Goal: Transaction & Acquisition: Download file/media

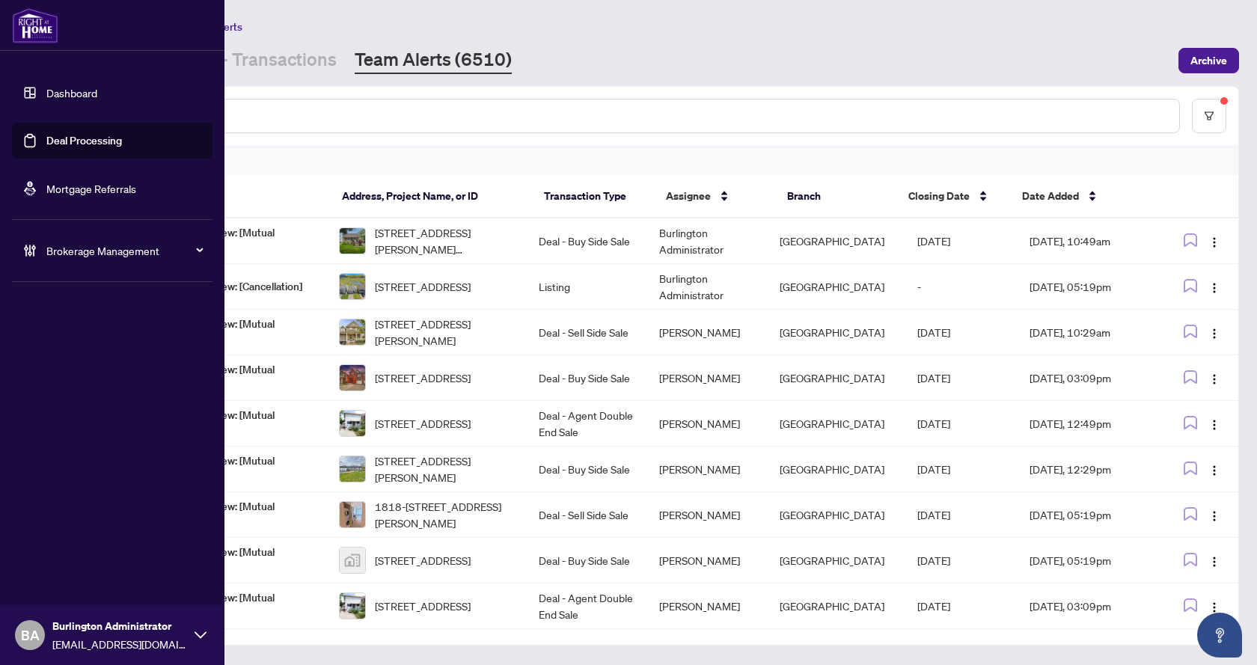
click at [20, 382] on div "Dashboard Deal Processing Mortgage Referrals Brokerage Management BA Burlington…" at bounding box center [112, 332] width 224 height 665
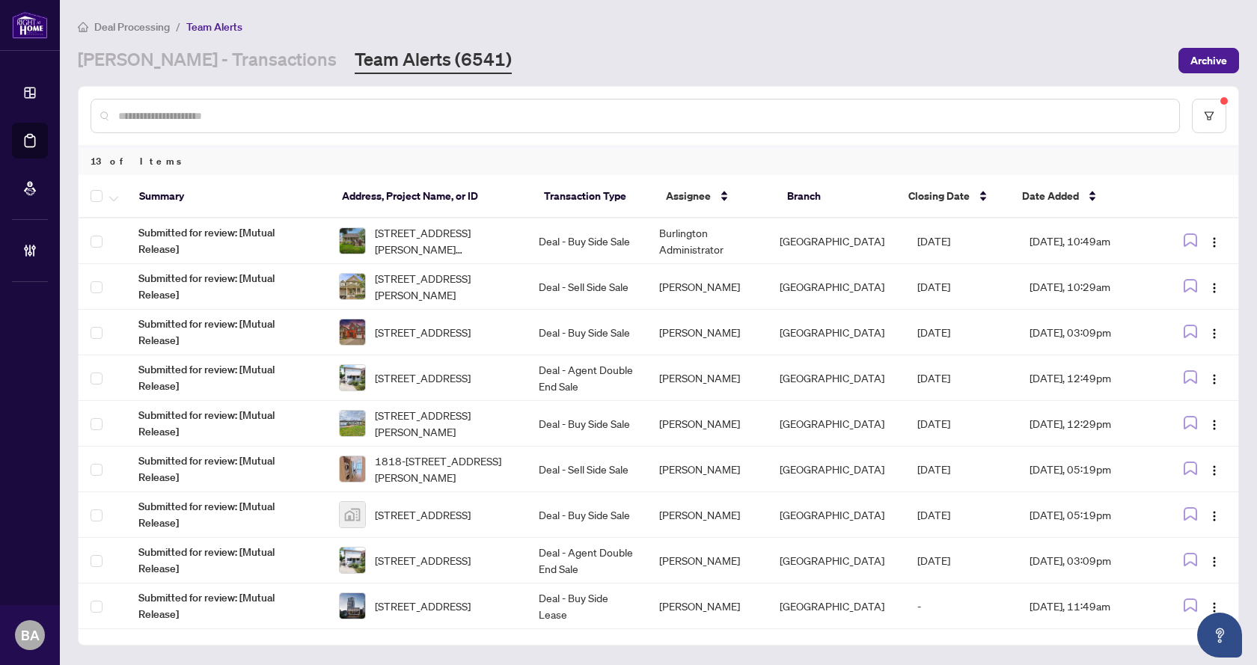
click at [625, 37] on div "Deal Processing / Team Alerts RAHR - Transactions Team Alerts (6541) Archive" at bounding box center [658, 46] width 1161 height 56
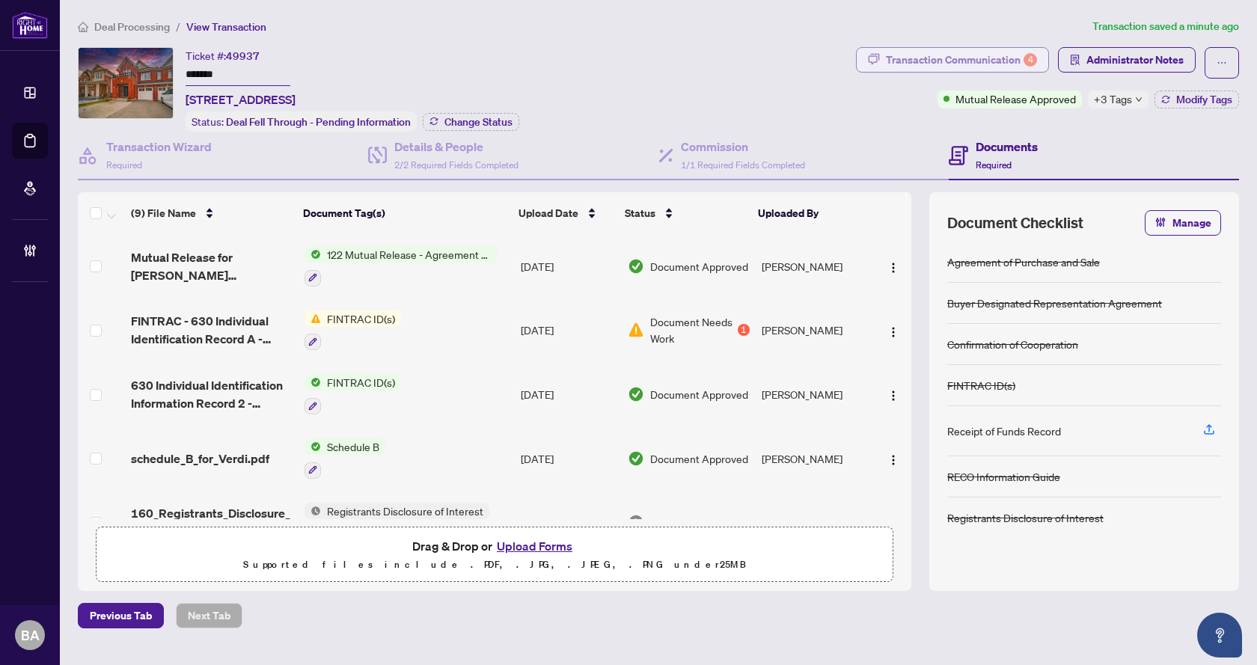
click at [943, 57] on div "Transaction Communication 4" at bounding box center [961, 60] width 151 height 24
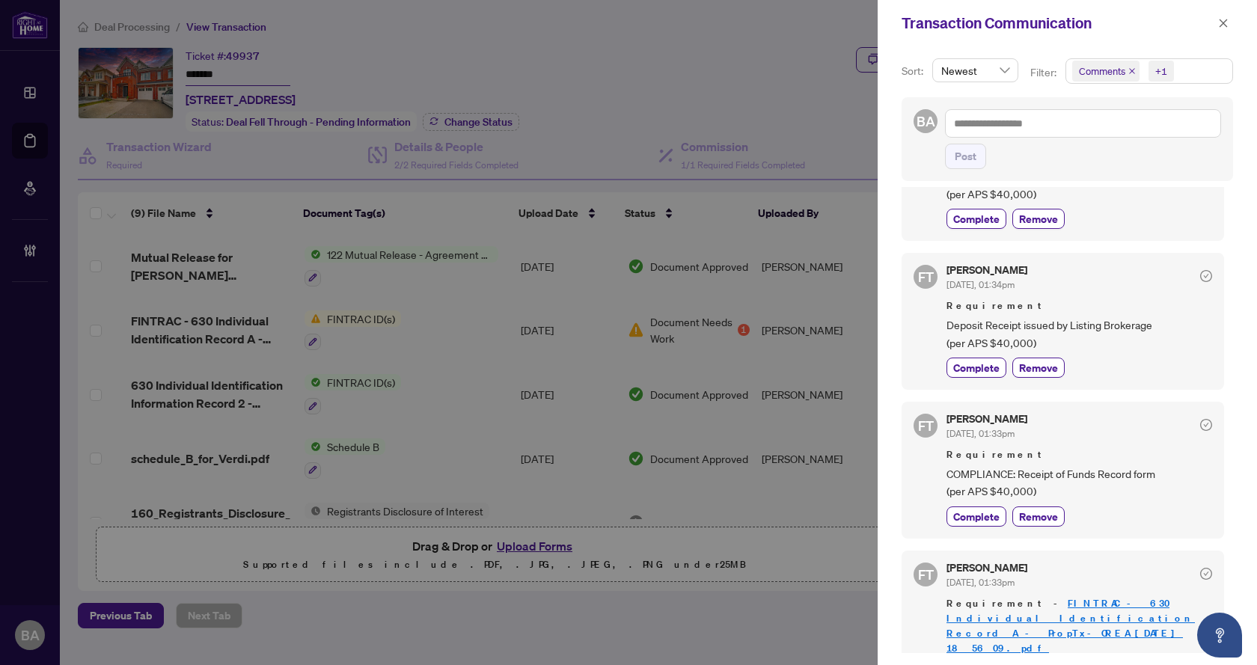
scroll to position [9, 0]
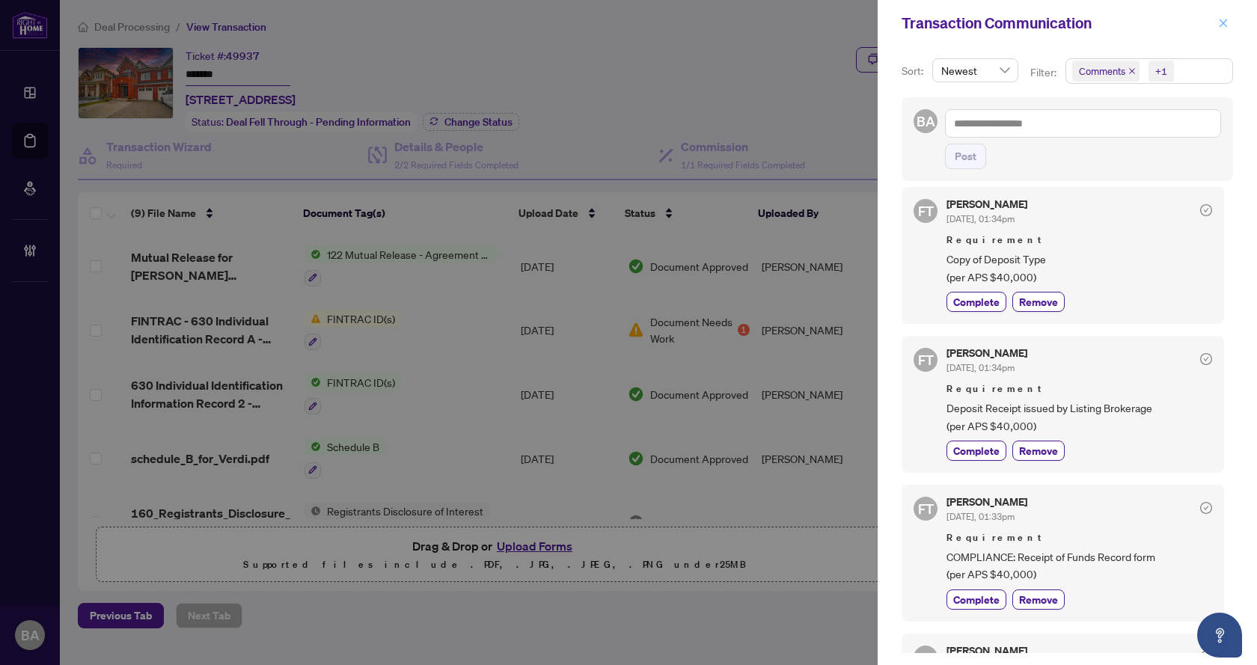
click at [1231, 25] on button "button" at bounding box center [1222, 23] width 19 height 18
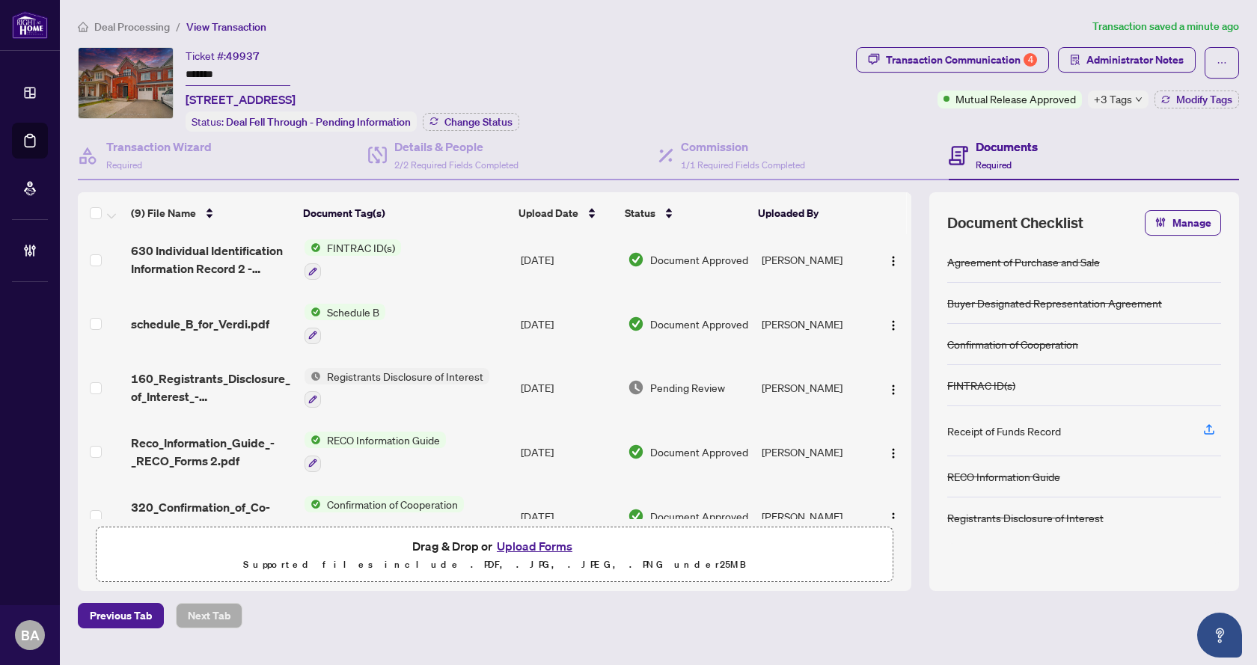
scroll to position [150, 0]
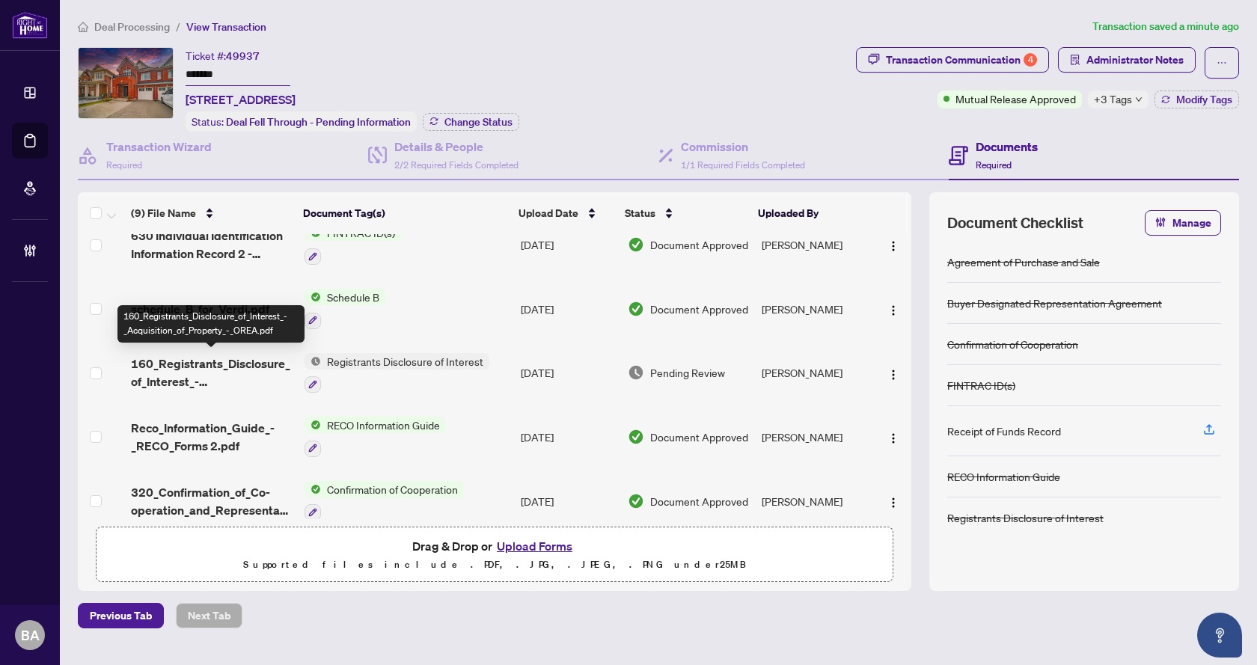
click at [185, 373] on span "160_Registrants_Disclosure_of_Interest_-_Acquisition_of_Property_-_OREA.pdf" at bounding box center [211, 373] width 161 height 36
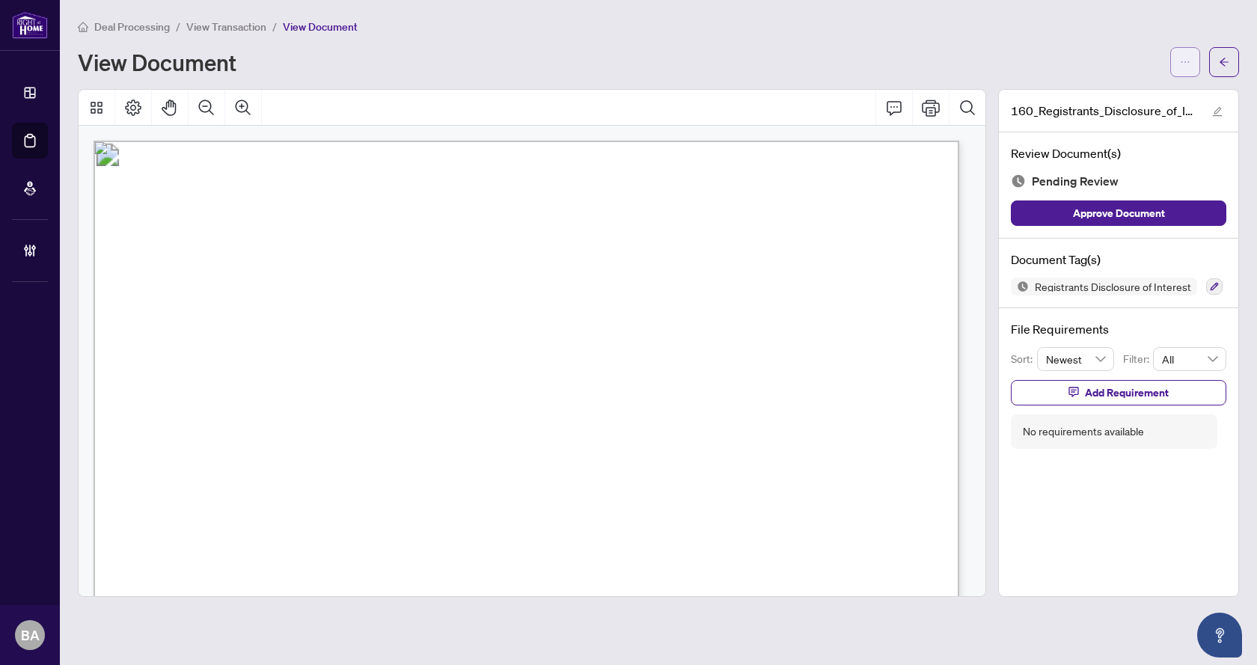
click at [1180, 61] on icon "ellipsis" at bounding box center [1185, 62] width 10 height 10
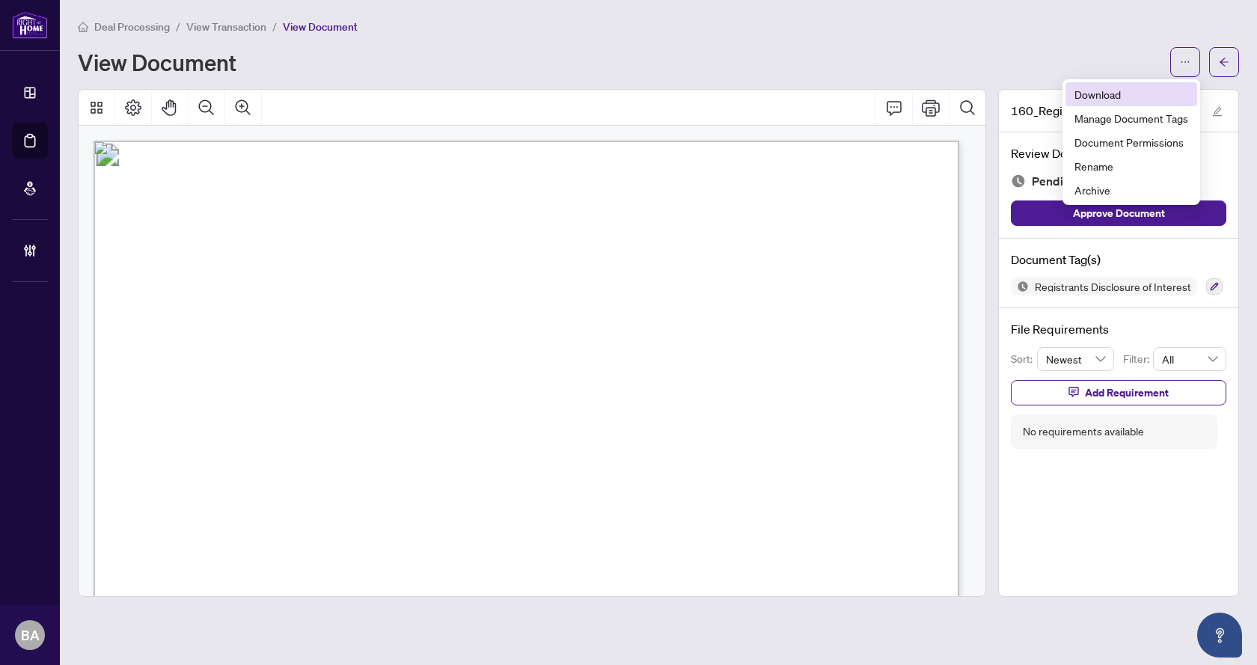
click at [1104, 92] on span "Download" at bounding box center [1131, 94] width 114 height 16
